Goal: Task Accomplishment & Management: Use online tool/utility

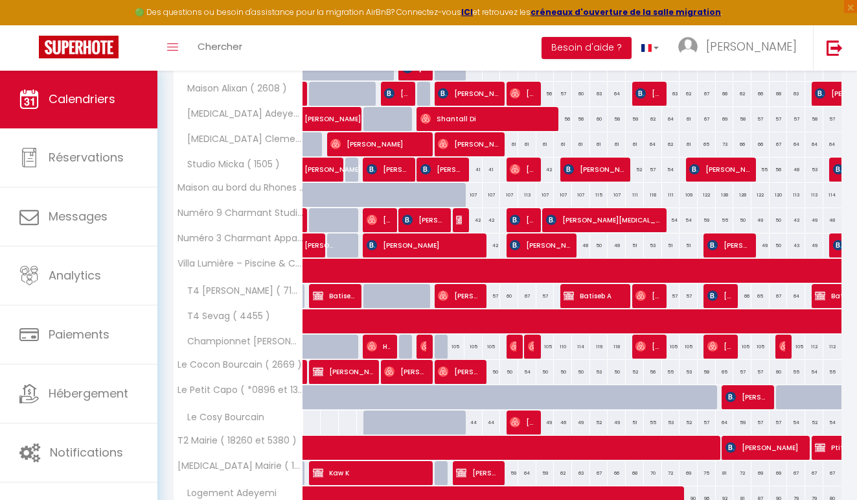
scroll to position [307, 0]
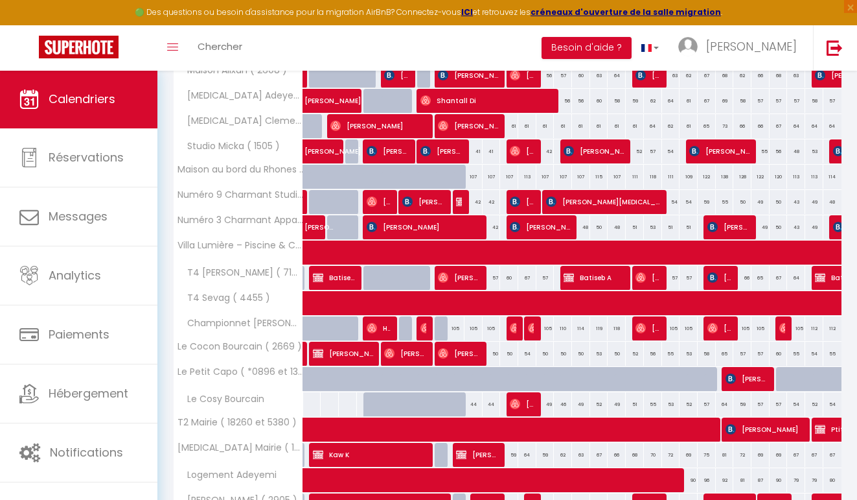
click at [528, 351] on div "54" at bounding box center [527, 354] width 18 height 24
type input "54"
type input "[PERSON_NAME] 13 Septembre 2025"
type input "Dim 14 Septembre 2025"
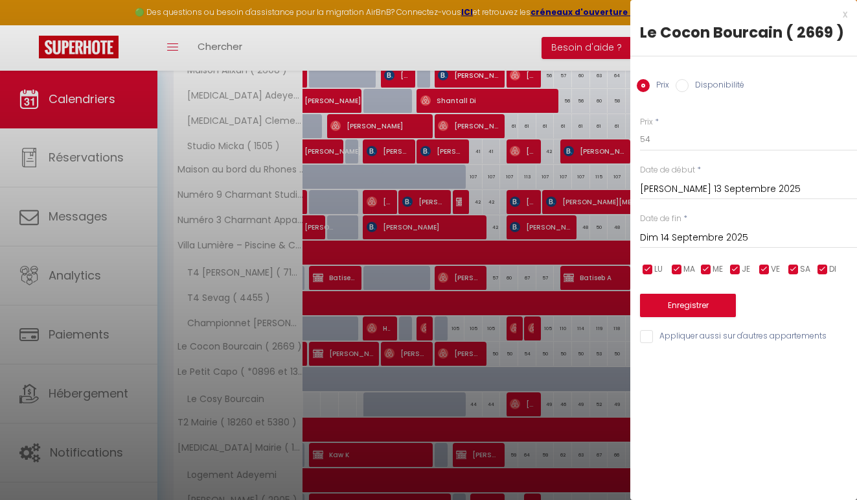
click at [528, 351] on div at bounding box center [428, 250] width 857 height 500
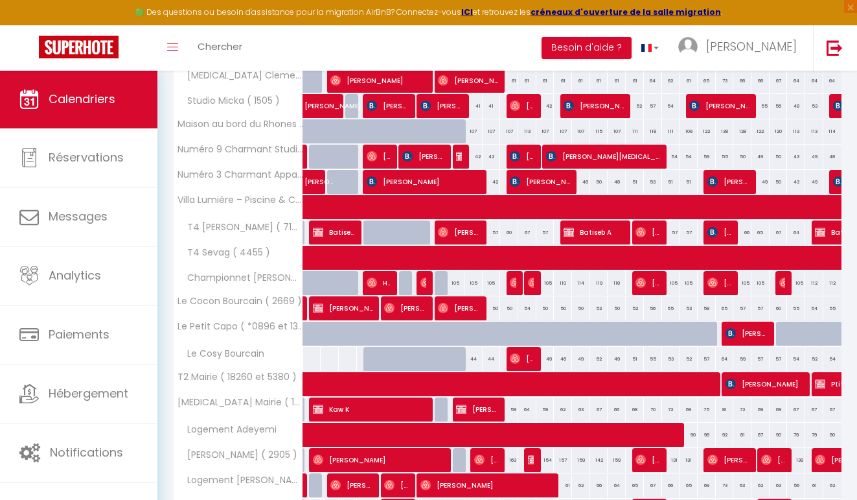
scroll to position [356, 0]
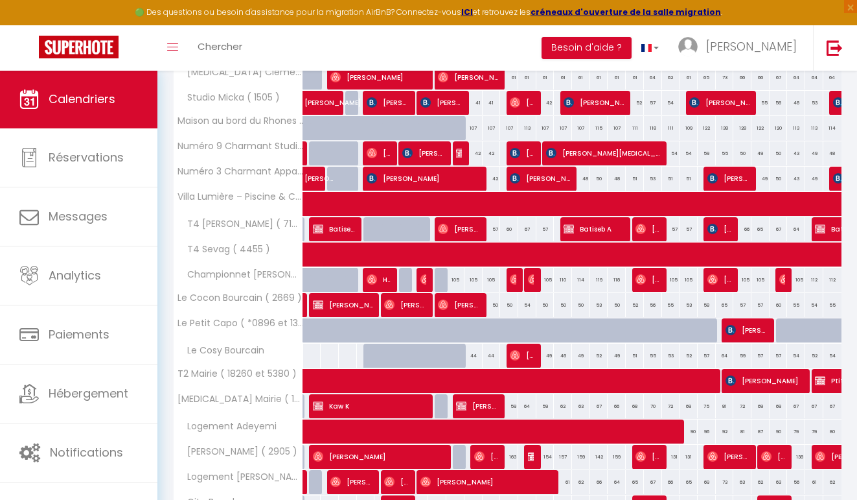
click at [514, 406] on div "59" at bounding box center [509, 406] width 18 height 24
type input "59"
type input "Ven 12 Septembre 2025"
type input "[PERSON_NAME] 13 Septembre 2025"
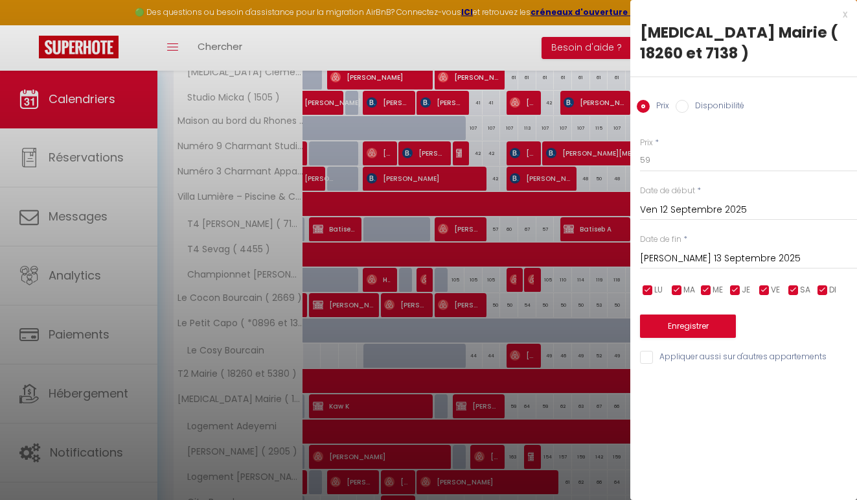
click at [514, 406] on div at bounding box center [428, 250] width 857 height 500
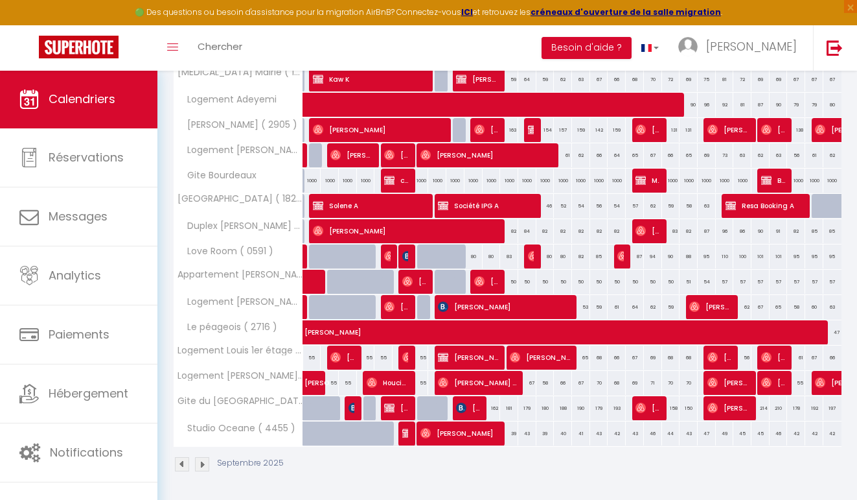
scroll to position [682, 0]
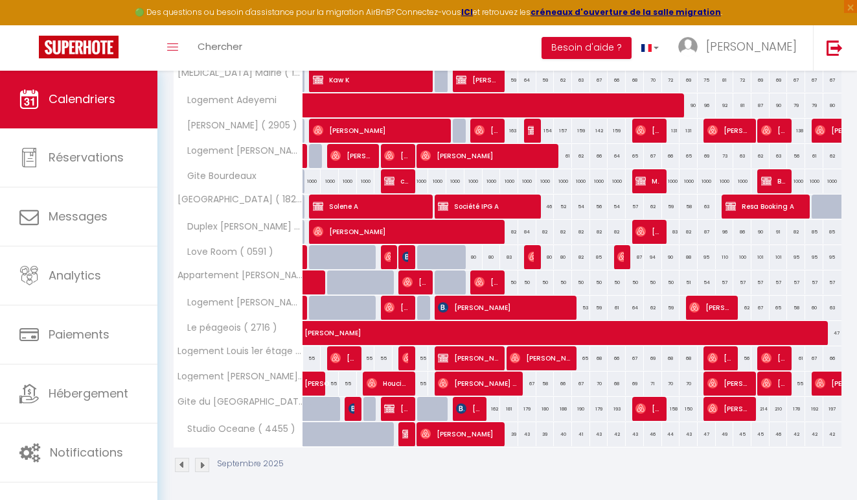
click at [531, 382] on div "67" at bounding box center [527, 383] width 18 height 24
type input "67"
type input "[PERSON_NAME] 13 Septembre 2025"
type input "Dim 14 Septembre 2025"
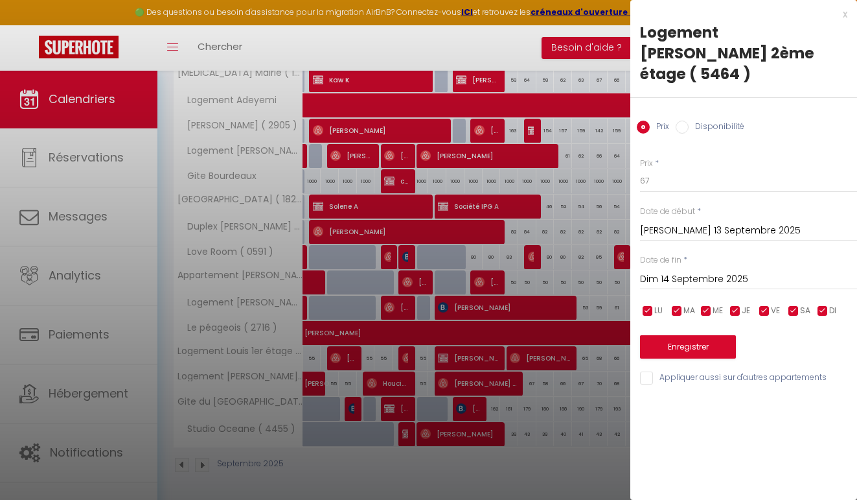
click at [531, 382] on div at bounding box center [428, 250] width 857 height 500
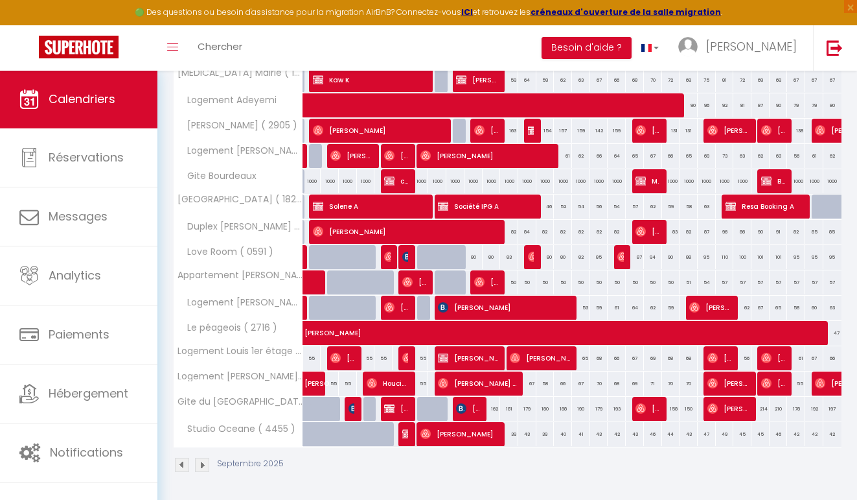
click at [513, 283] on div "50" at bounding box center [509, 282] width 18 height 24
type input "50"
type input "Ven 12 Septembre 2025"
type input "[PERSON_NAME] 13 Septembre 2025"
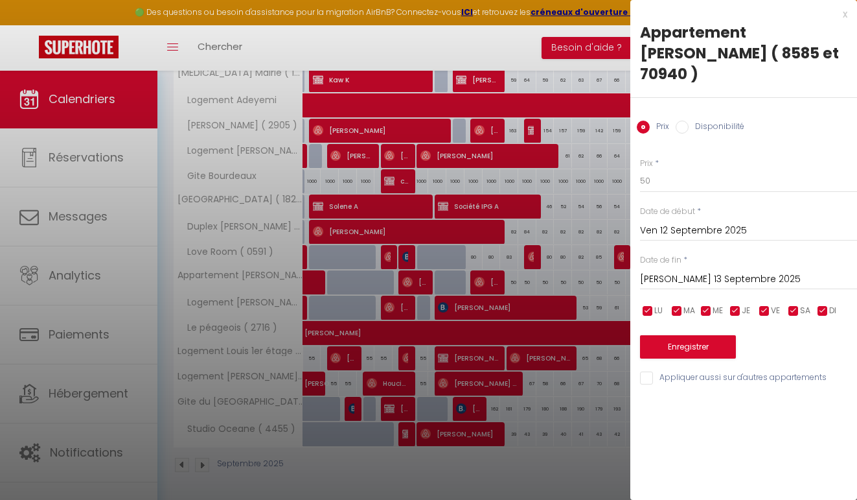
click at [513, 283] on div at bounding box center [428, 250] width 857 height 500
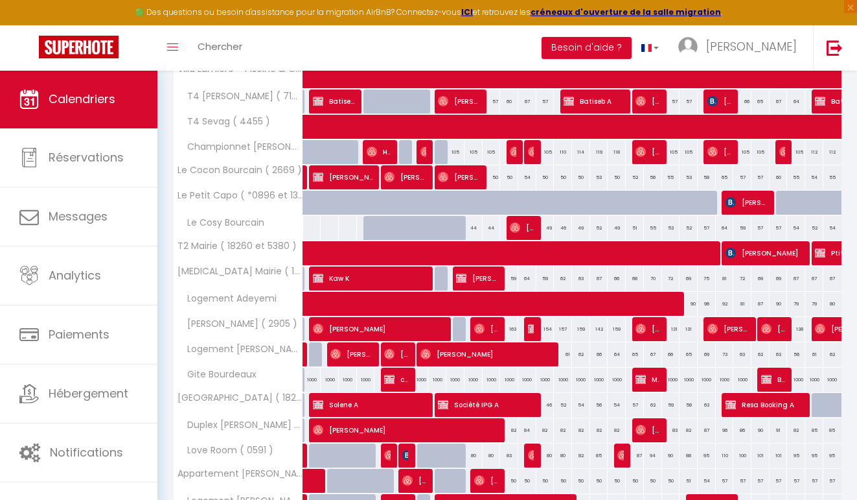
scroll to position [476, 0]
